Goal: Task Accomplishment & Management: Manage account settings

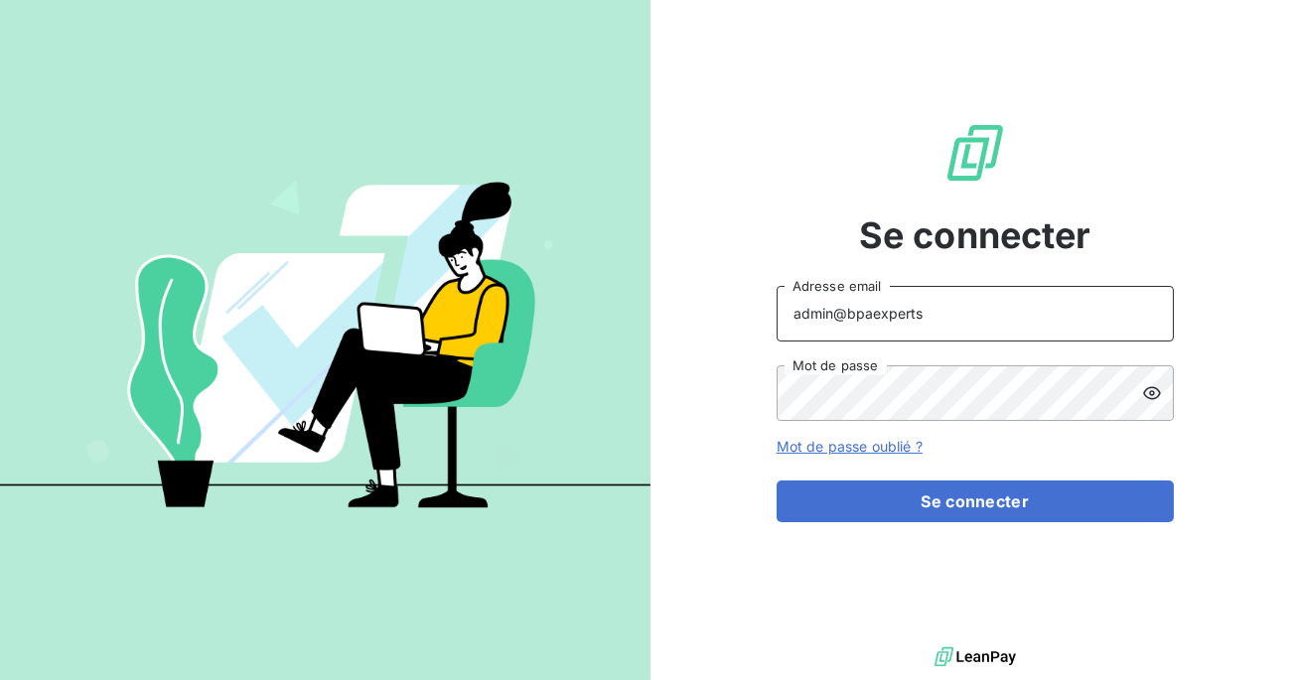
click at [924, 328] on input "admin@bpaexperts" at bounding box center [975, 314] width 397 height 56
type input "admin@aaffrance"
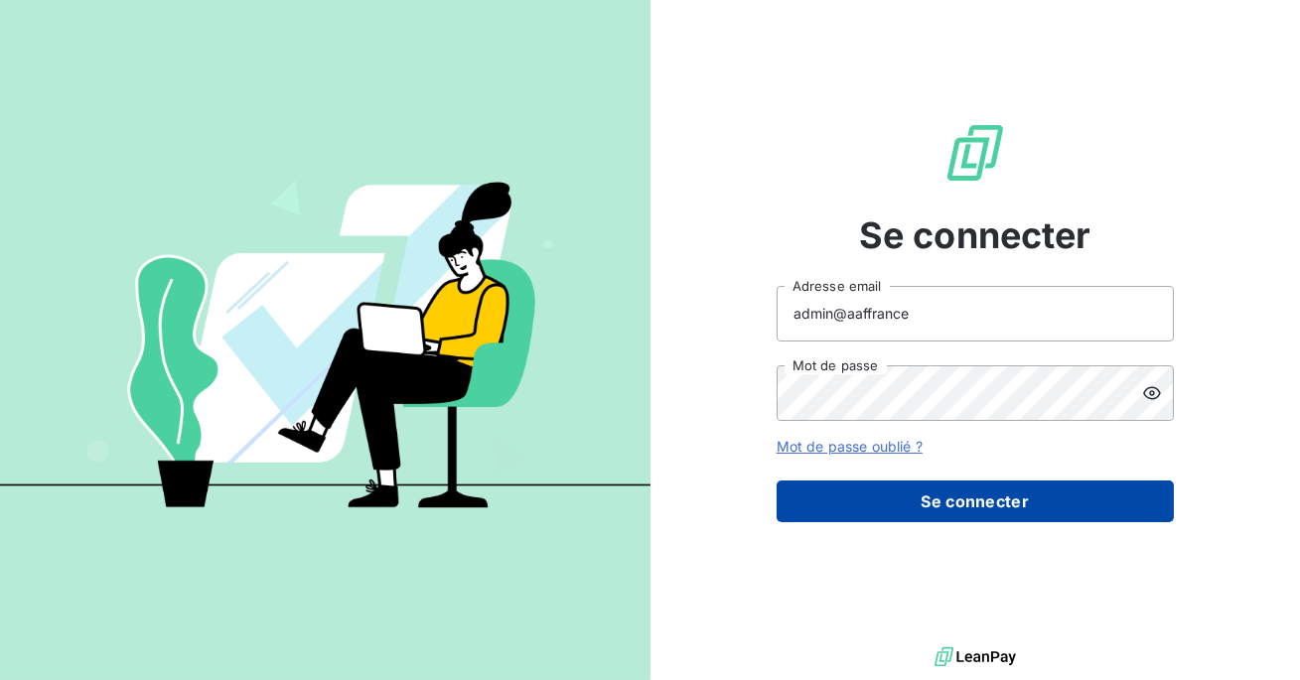
click at [935, 504] on button "Se connecter" at bounding box center [975, 502] width 397 height 42
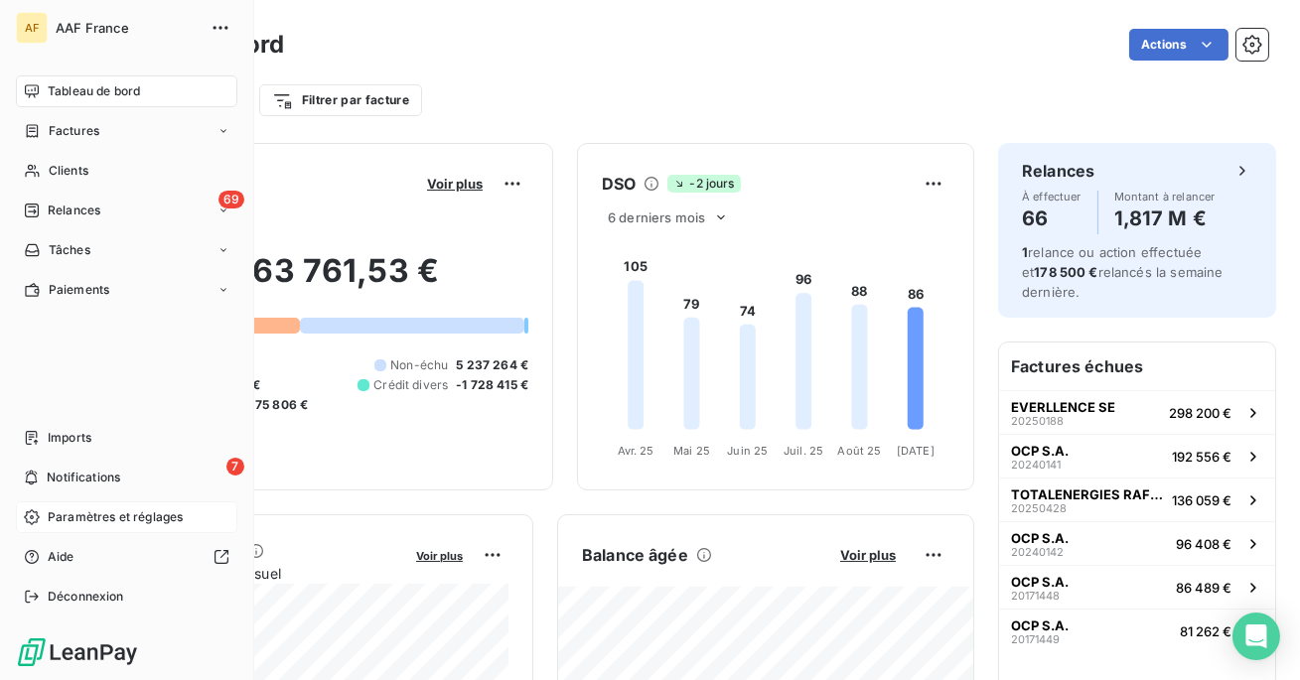
click at [134, 511] on span "Paramètres et réglages" at bounding box center [115, 518] width 135 height 18
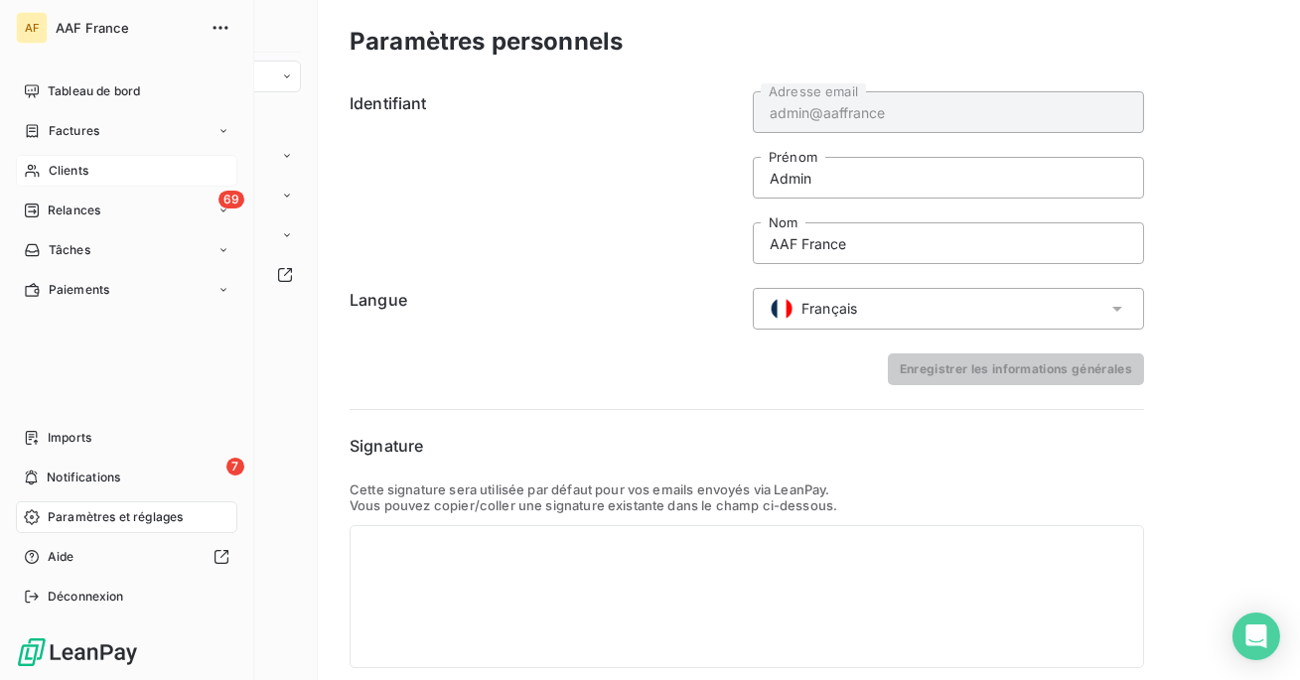
click at [61, 164] on span "Clients" at bounding box center [69, 171] width 40 height 18
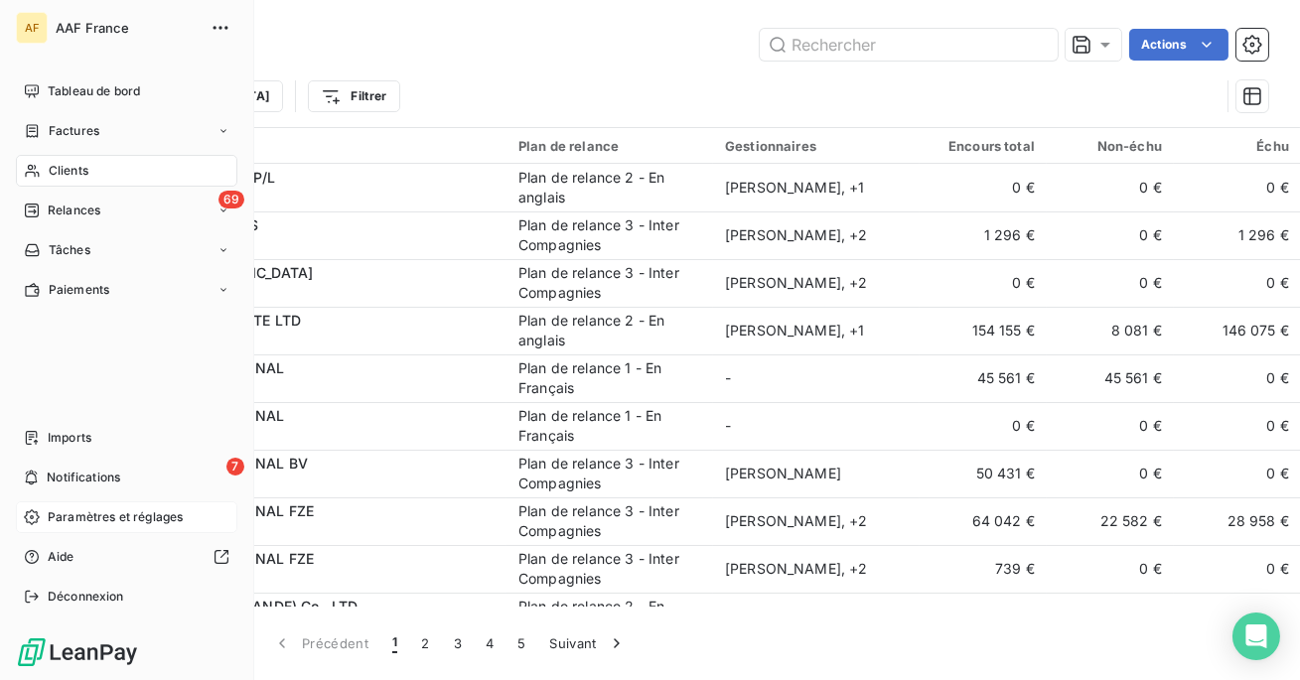
click at [108, 518] on span "Paramètres et réglages" at bounding box center [115, 518] width 135 height 18
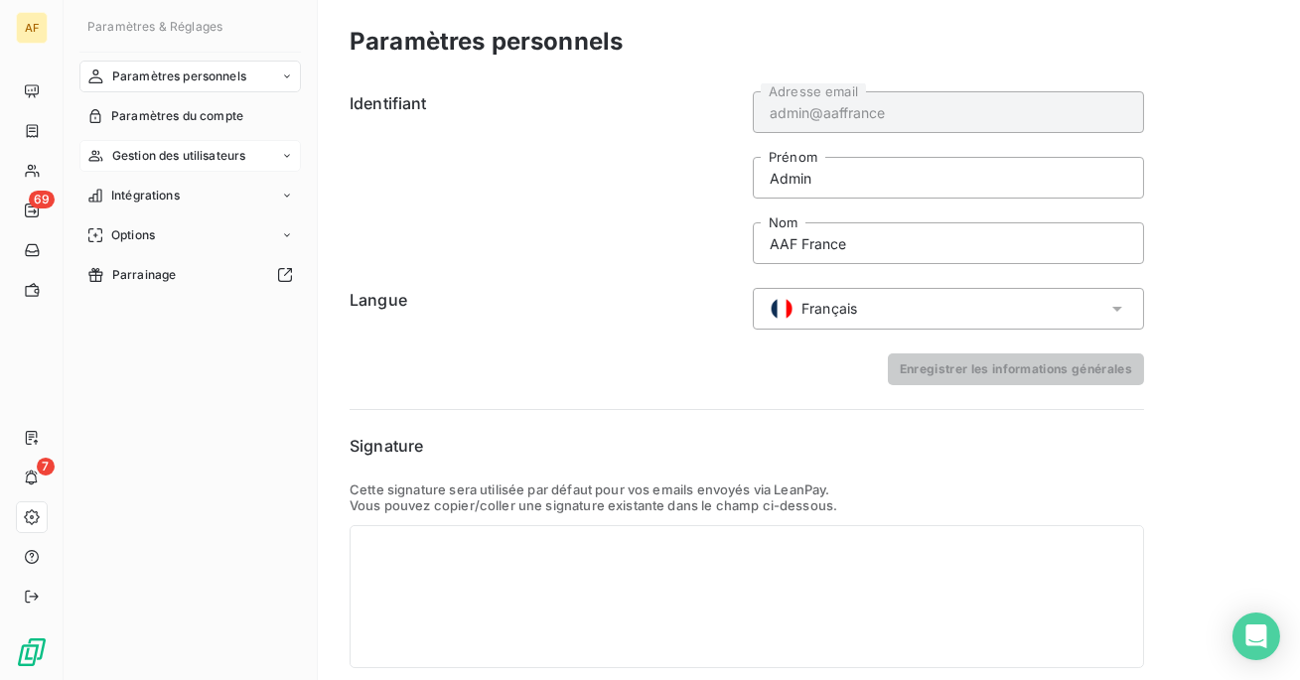
click at [185, 147] on span "Gestion des utilisateurs" at bounding box center [179, 156] width 134 height 18
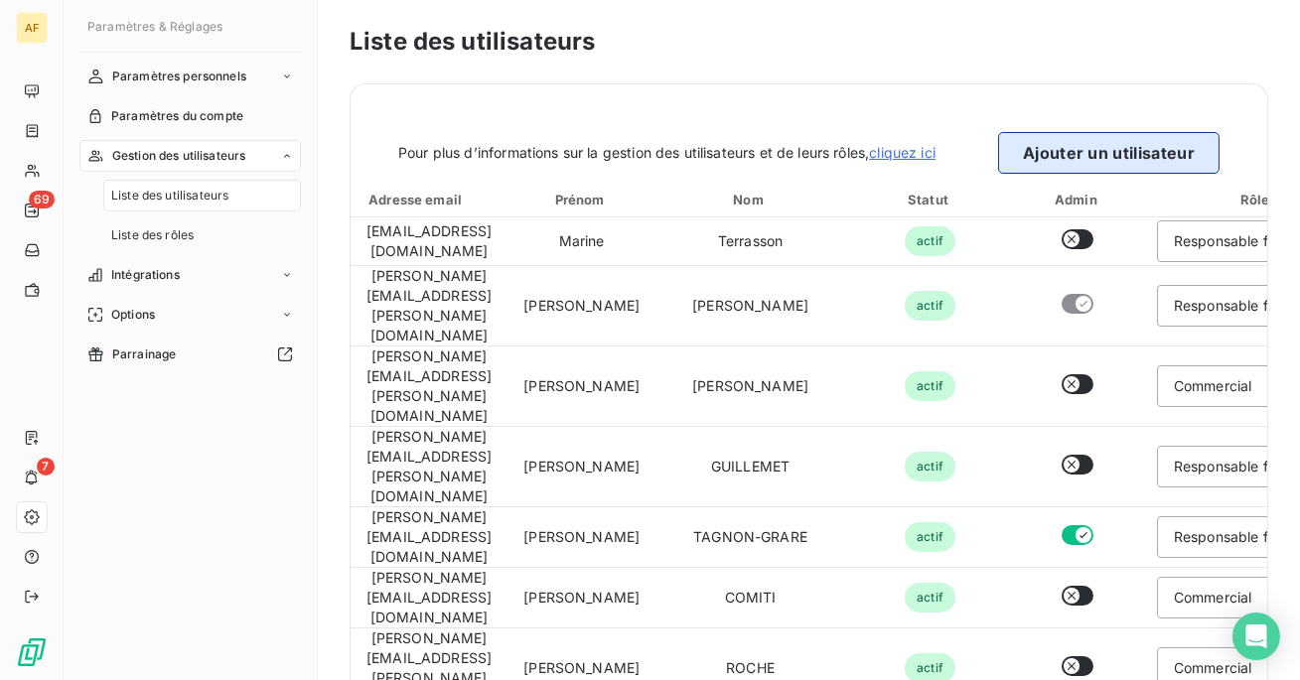
click at [1047, 138] on button "Ajouter un utilisateur" at bounding box center [1108, 153] width 221 height 42
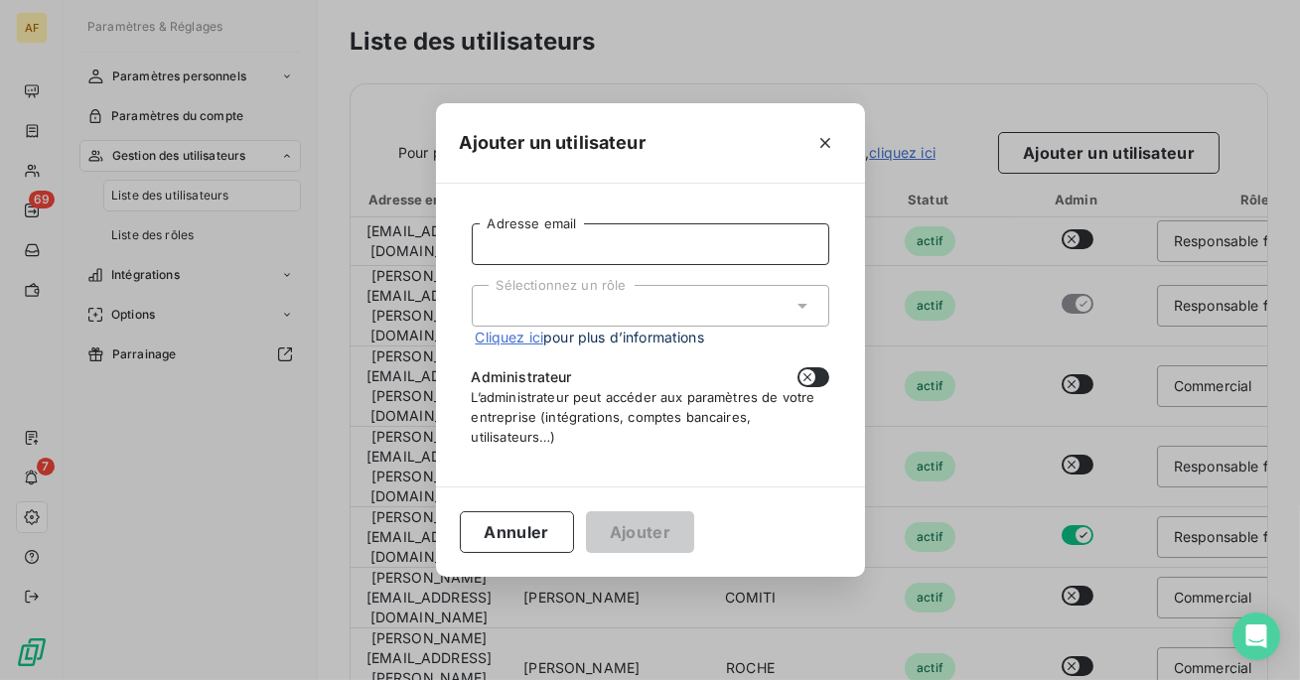
click at [666, 248] on input "Adresse email" at bounding box center [651, 244] width 358 height 42
paste input "[EMAIL_ADDRESS][DOMAIN_NAME]"
type input "[EMAIL_ADDRESS][DOMAIN_NAME]"
click at [686, 309] on div "Sélectionnez un rôle" at bounding box center [651, 306] width 358 height 42
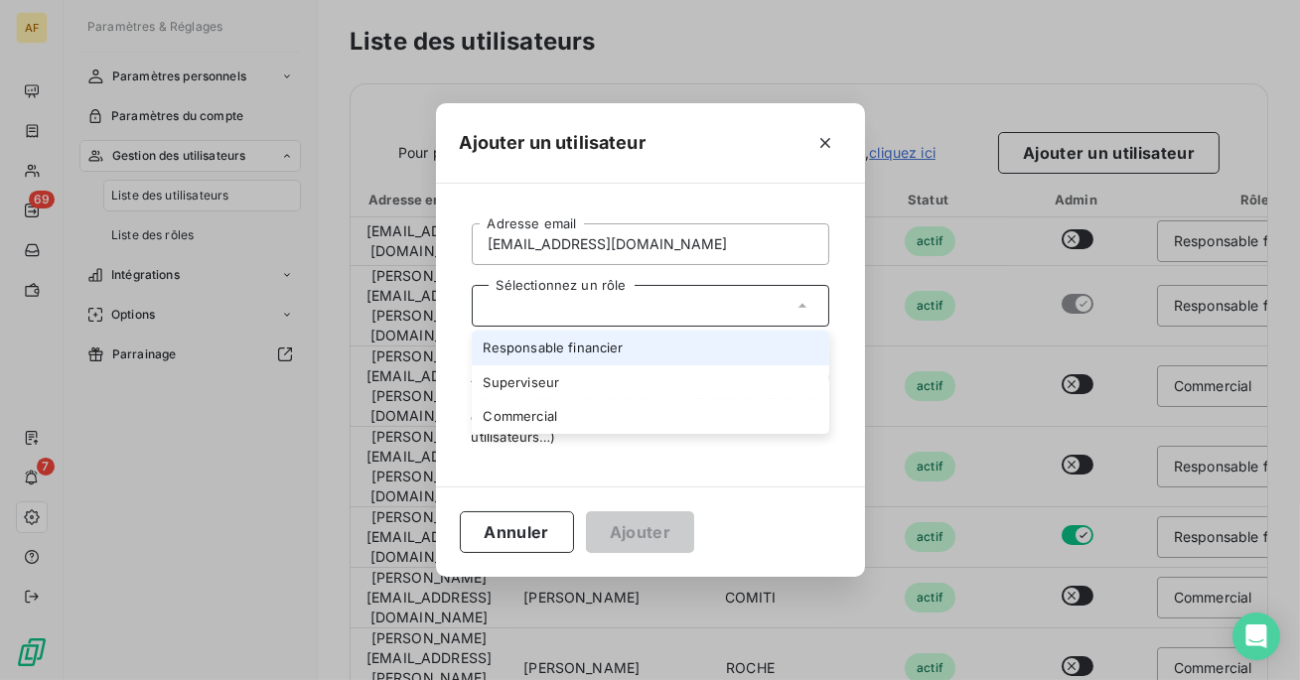
click at [648, 354] on li "Responsable financier" at bounding box center [651, 348] width 358 height 35
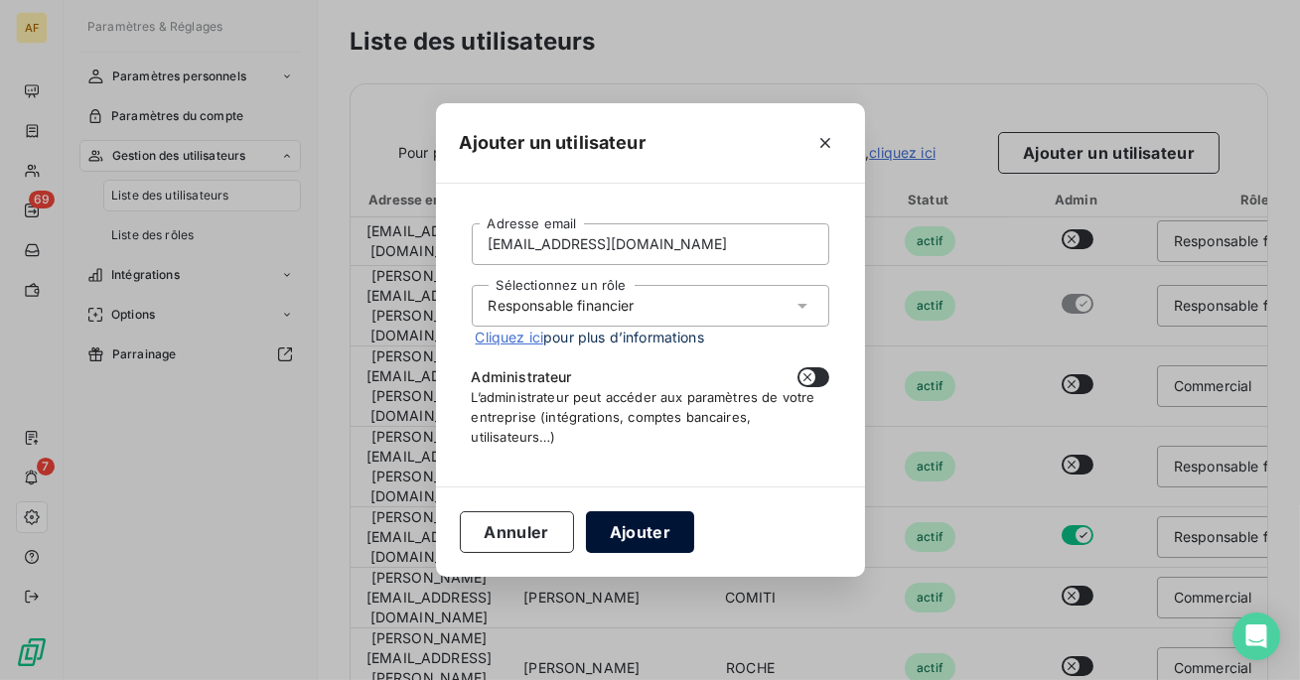
click at [617, 515] on button "Ajouter" at bounding box center [640, 532] width 108 height 42
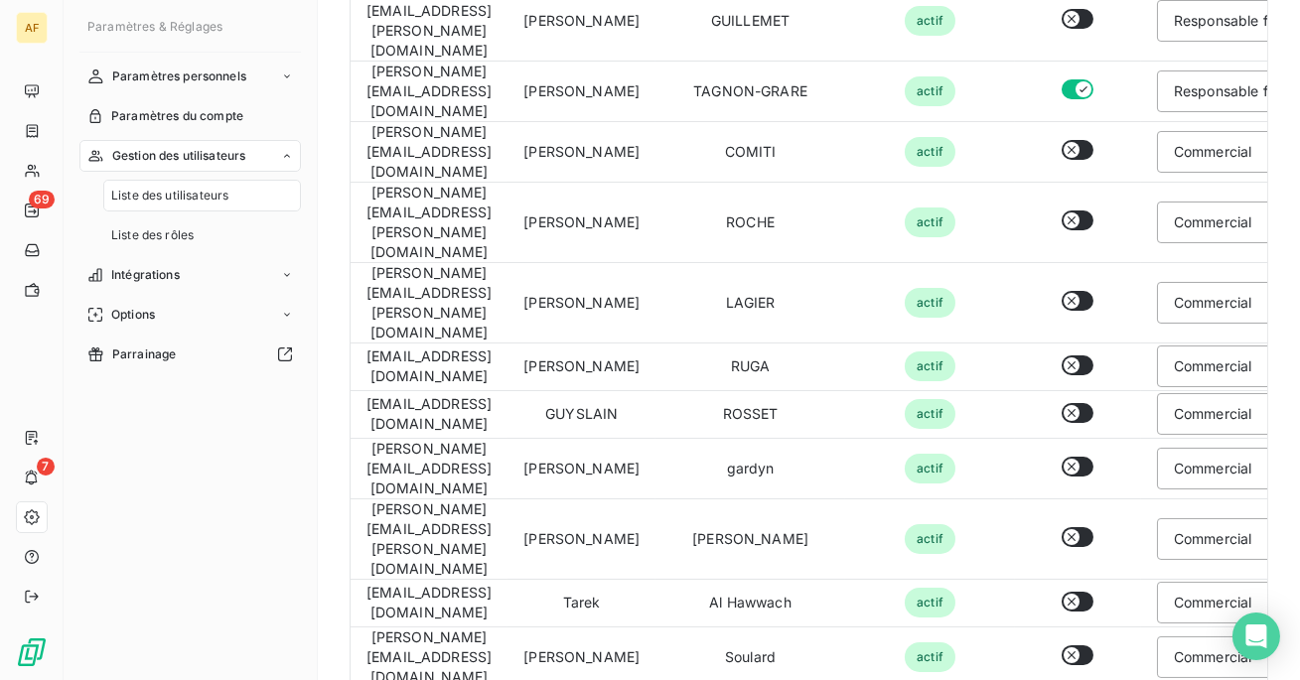
scroll to position [712, 0]
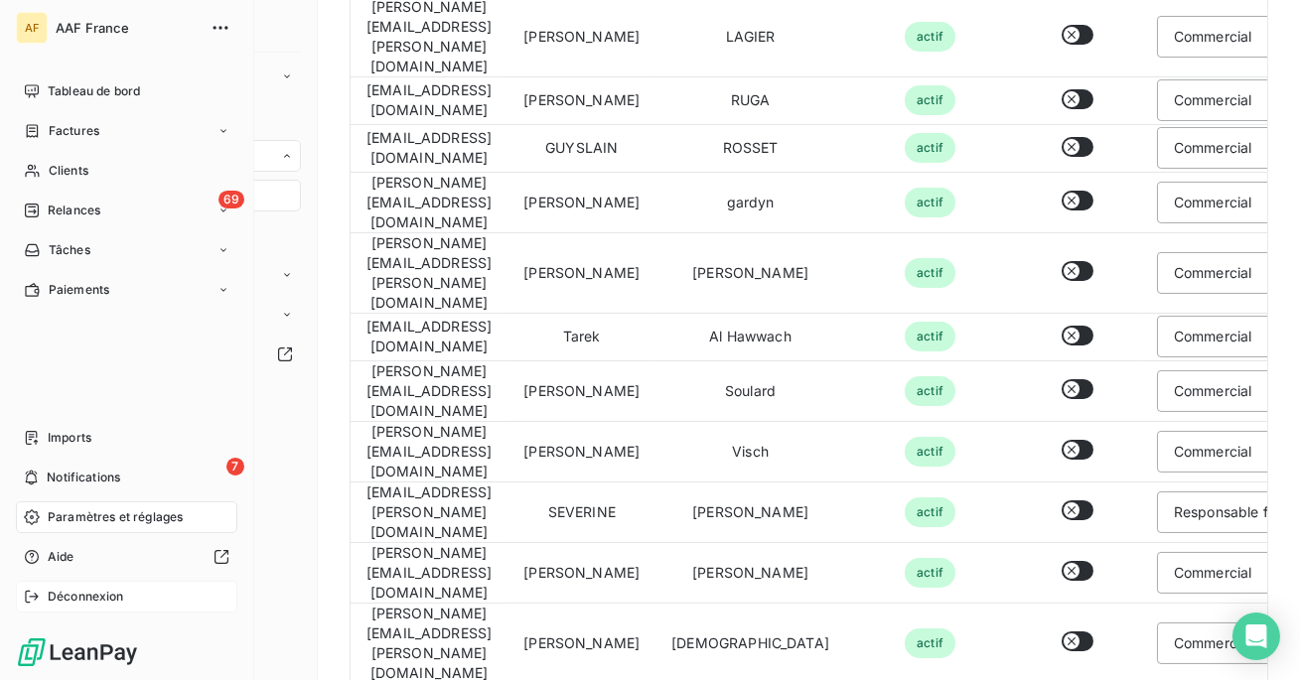
click at [59, 604] on span "Déconnexion" at bounding box center [86, 597] width 76 height 18
